Goal: Task Accomplishment & Management: Use online tool/utility

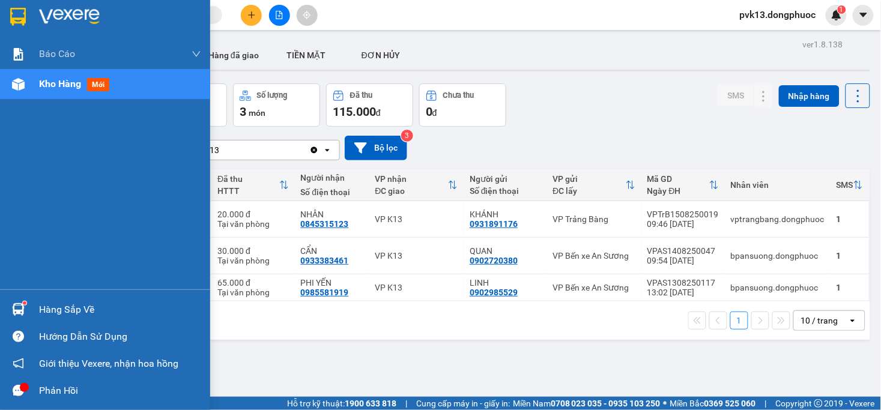
click at [32, 315] on div "Hàng sắp về" at bounding box center [105, 309] width 210 height 27
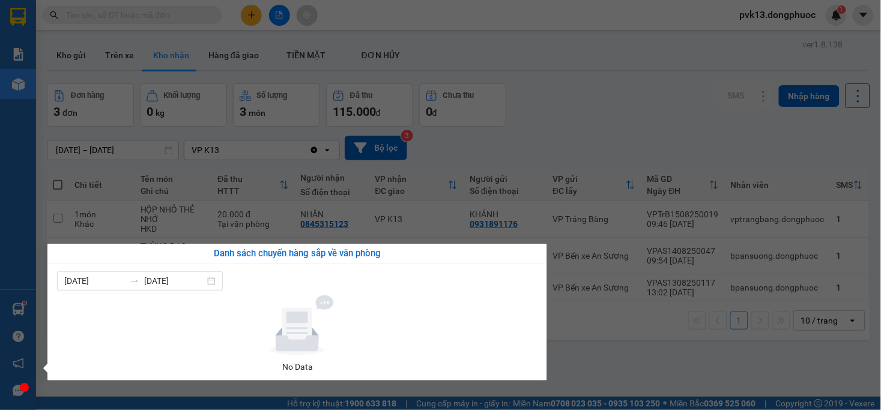
click at [615, 378] on section "Kết quả tìm kiếm ( 0 ) Bộ lọc No Data pvk13.dongphuoc 1 Báo cáo Mẫu 1: Báo cáo …" at bounding box center [440, 205] width 881 height 410
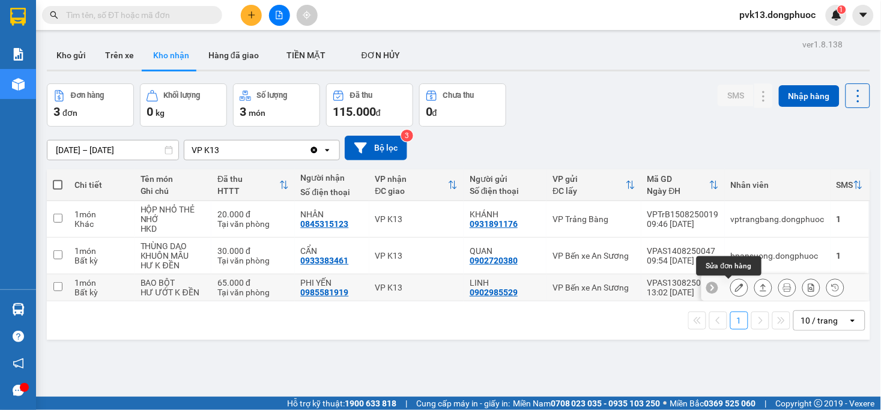
click at [735, 288] on icon at bounding box center [739, 287] width 8 height 8
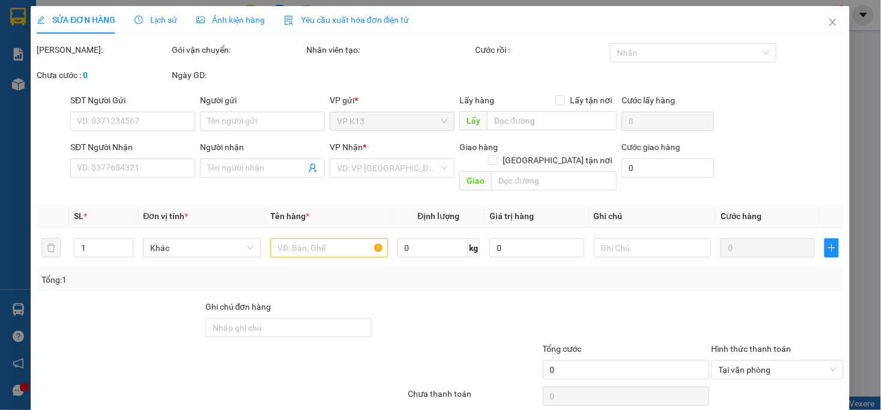
type input "0902985529"
type input "LINH"
type input "0985581919"
type input "PHI YẾN"
type input "65.000"
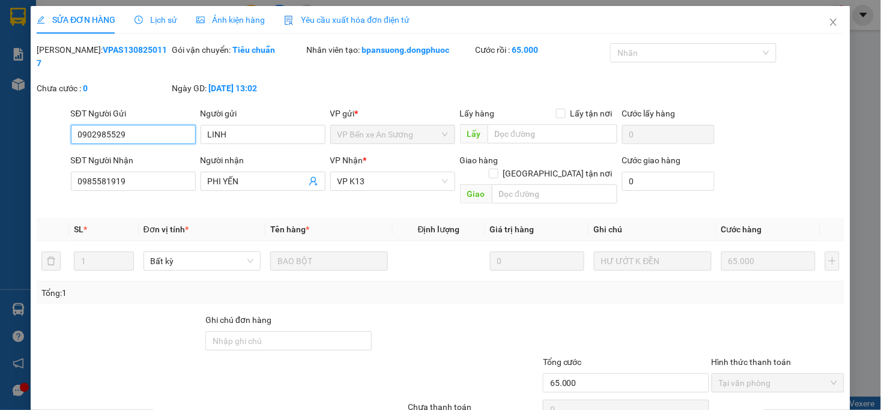
scroll to position [37, 0]
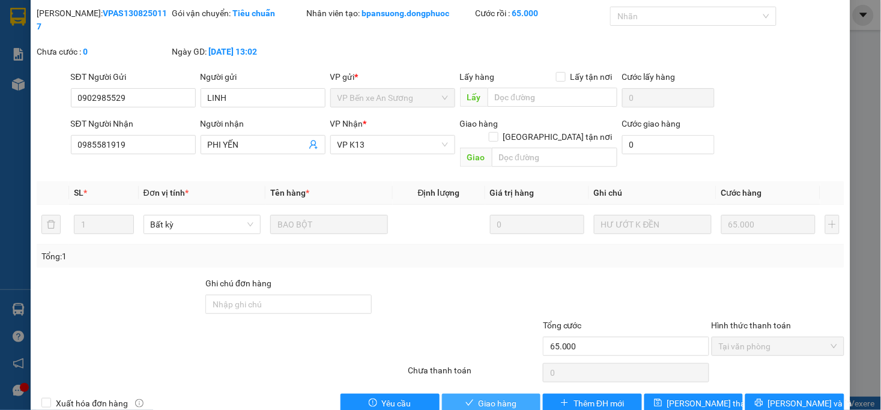
click at [485, 397] on span "Giao hàng" at bounding box center [498, 403] width 38 height 13
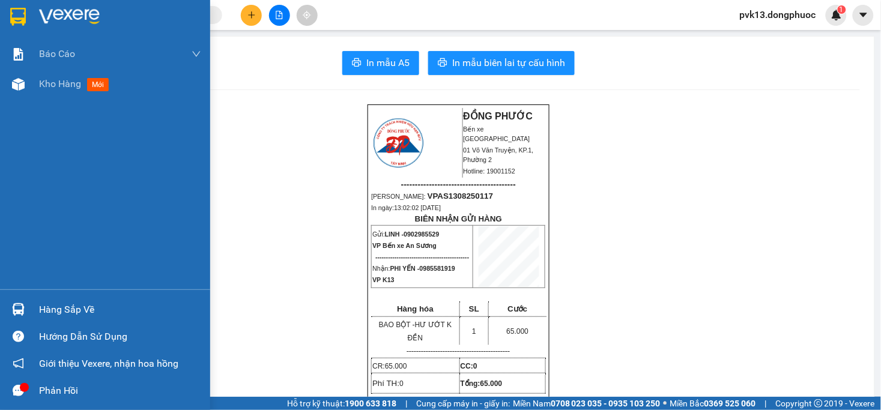
drag, startPoint x: 58, startPoint y: 91, endPoint x: 103, endPoint y: 332, distance: 245.5
click at [58, 90] on div "Kho hàng mới" at bounding box center [76, 83] width 74 height 15
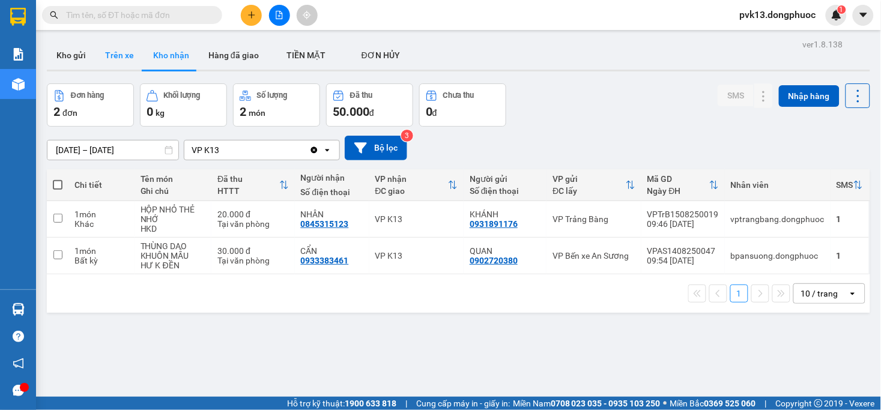
click at [126, 55] on button "Trên xe" at bounding box center [119, 55] width 48 height 29
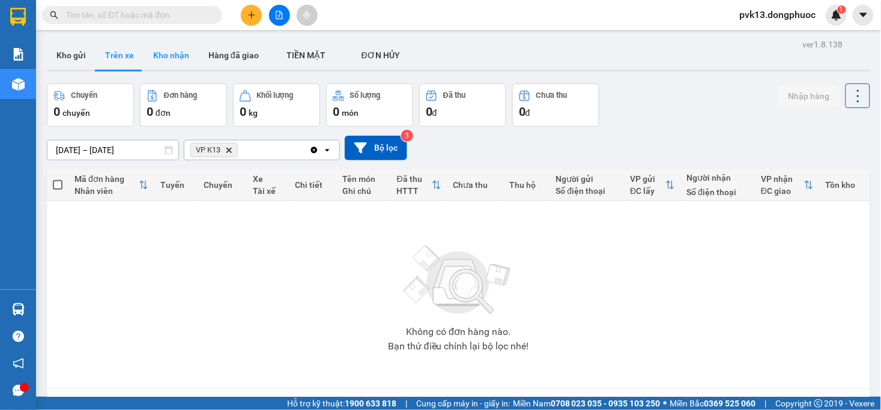
click at [169, 52] on button "Kho nhận" at bounding box center [171, 55] width 55 height 29
